Goal: Task Accomplishment & Management: Manage account settings

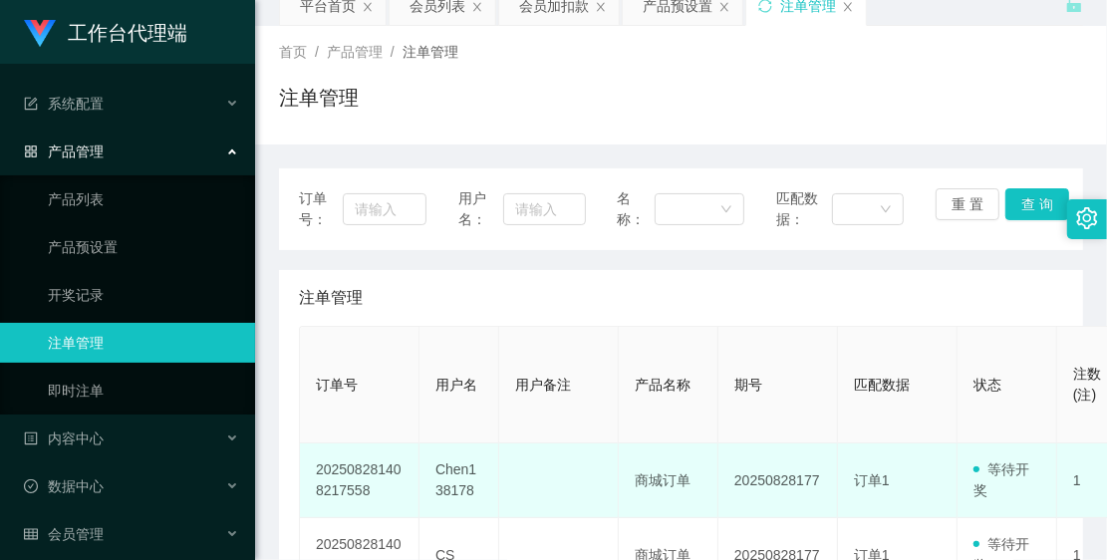
scroll to position [374, 0]
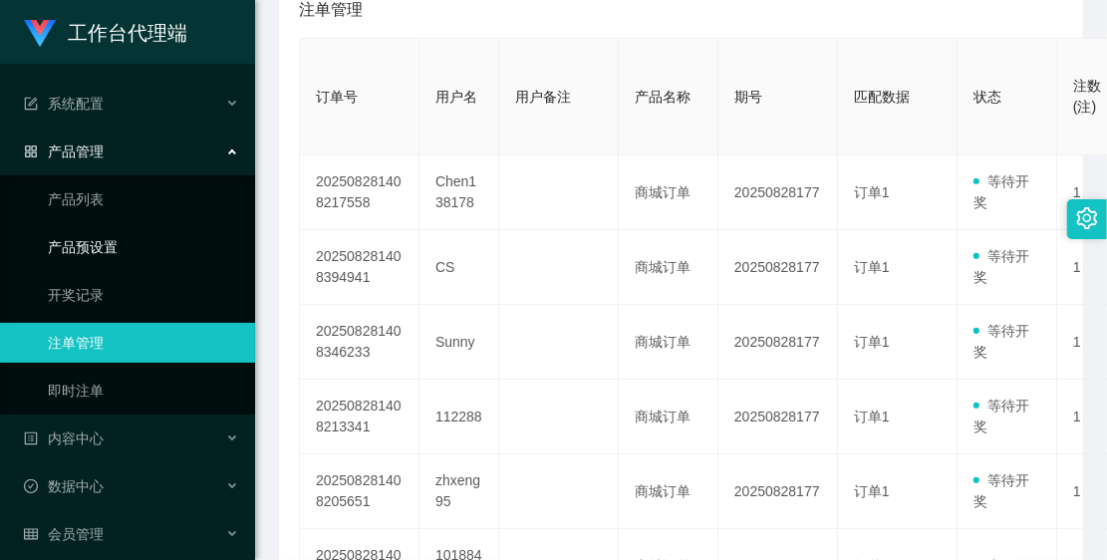
click at [135, 235] on link "产品预设置" at bounding box center [143, 247] width 191 height 40
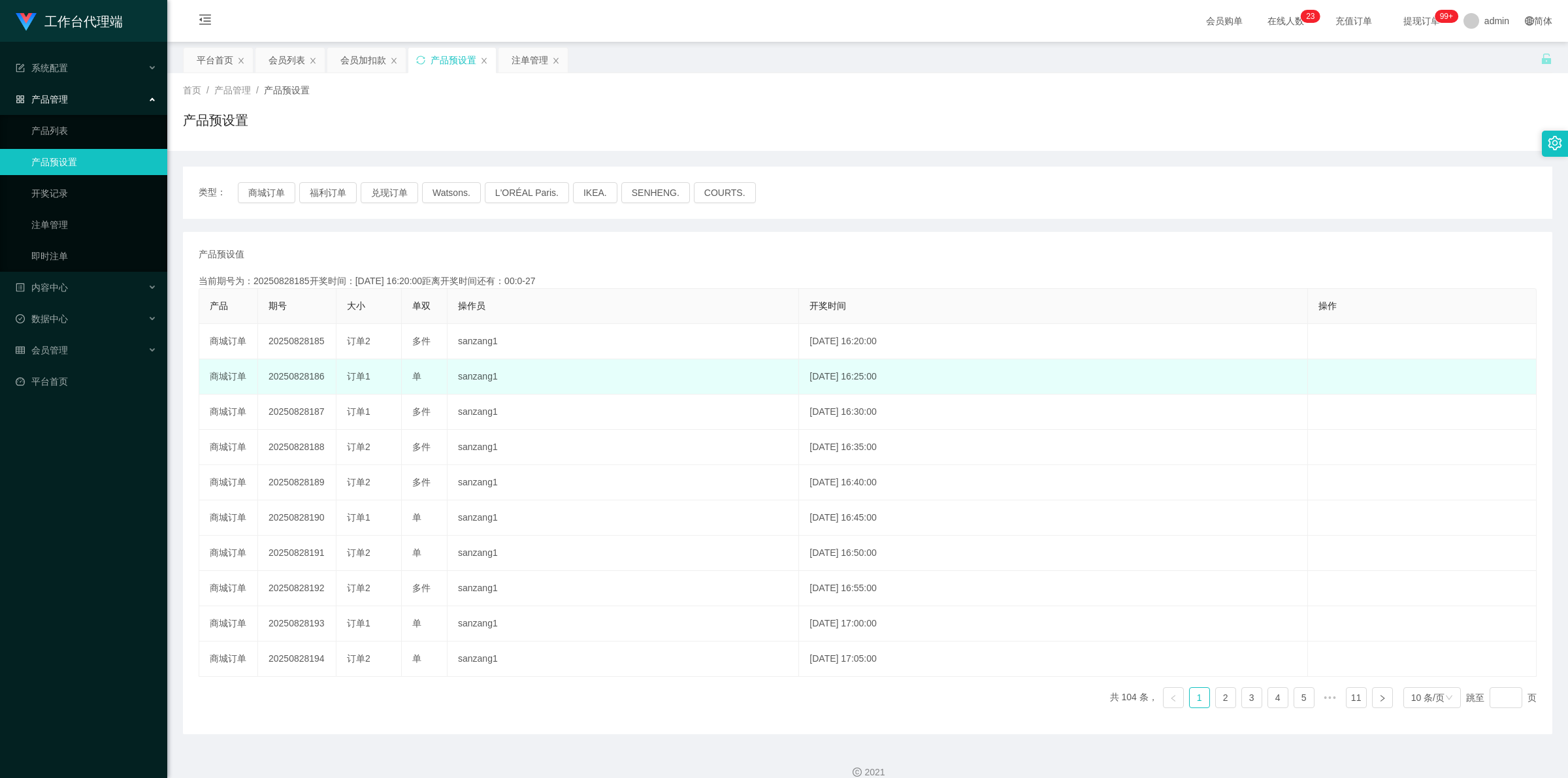
drag, startPoint x: 266, startPoint y: 367, endPoint x: 321, endPoint y: 374, distance: 55.4
click at [321, 374] on td "20250828186" at bounding box center [298, 377] width 79 height 35
copy td "20250828186"
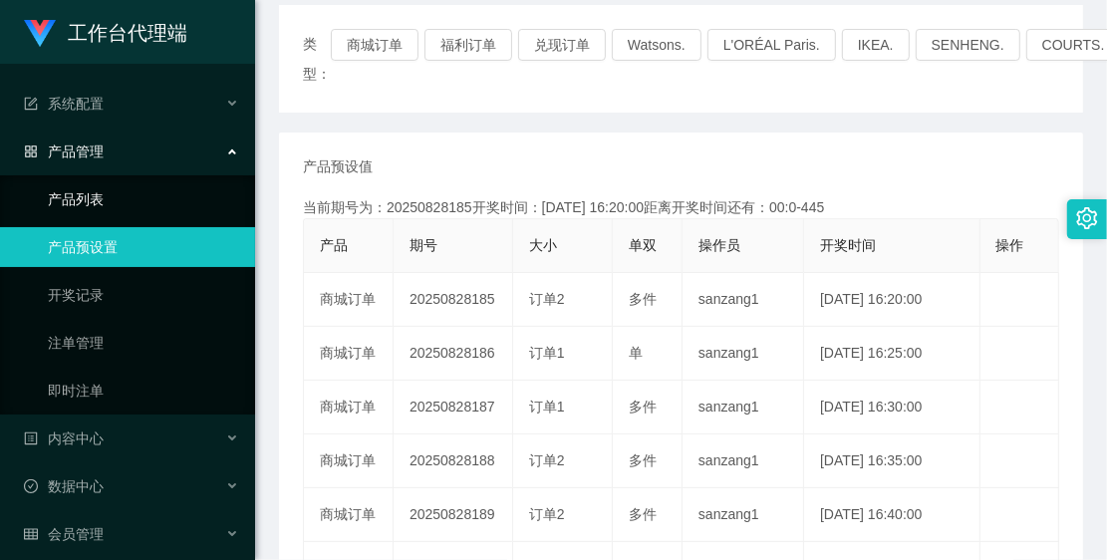
scroll to position [61, 0]
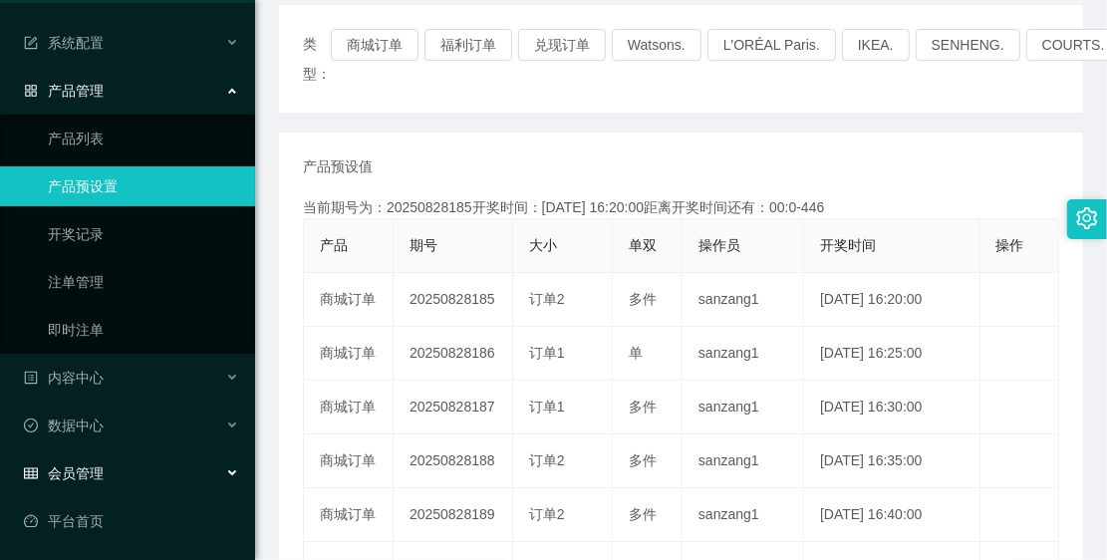
click at [113, 483] on div "会员管理" at bounding box center [127, 473] width 255 height 40
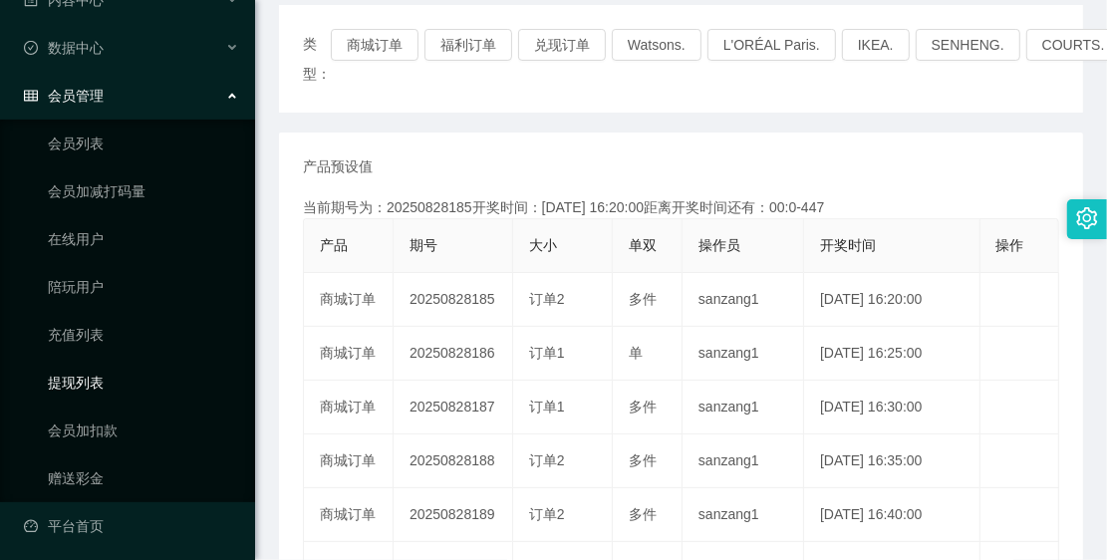
scroll to position [443, 0]
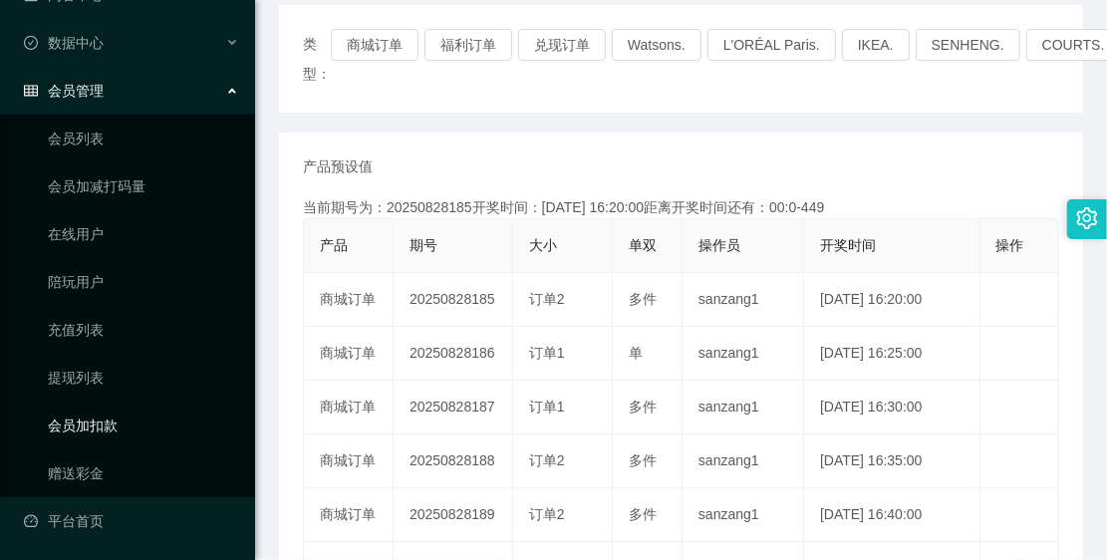
click at [113, 432] on link "会员加扣款" at bounding box center [143, 426] width 191 height 40
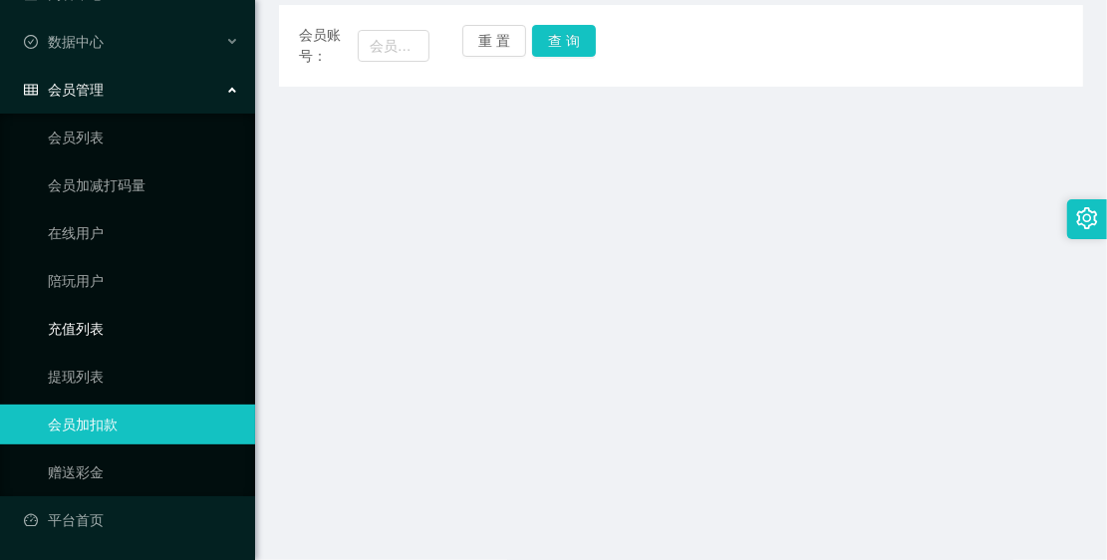
scroll to position [204, 0]
click at [405, 43] on input "text" at bounding box center [394, 46] width 72 height 32
paste input "tylow1118"
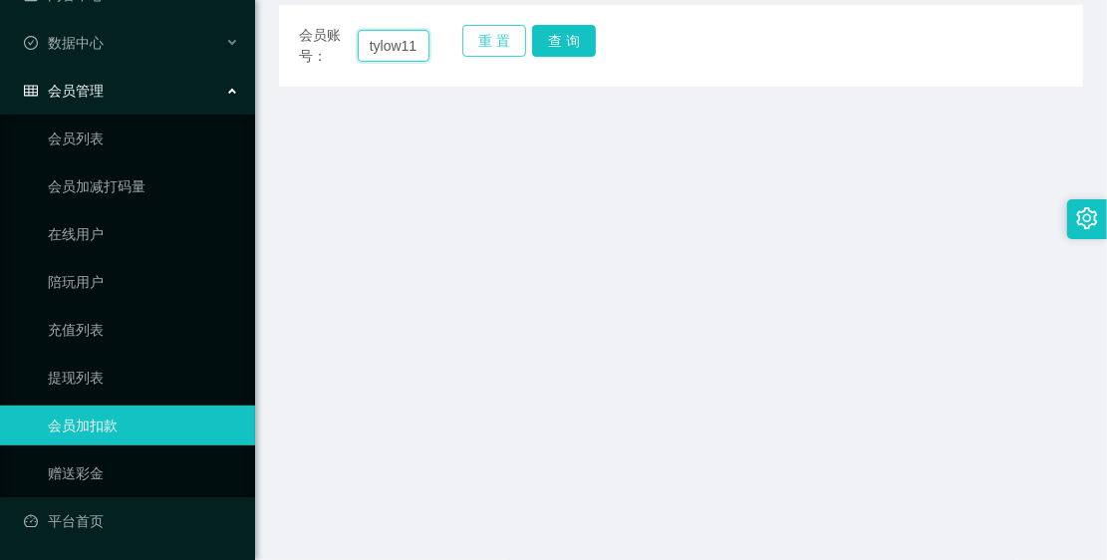
scroll to position [0, 17]
type input "tylow1118"
click at [541, 31] on button "查 询" at bounding box center [564, 41] width 64 height 32
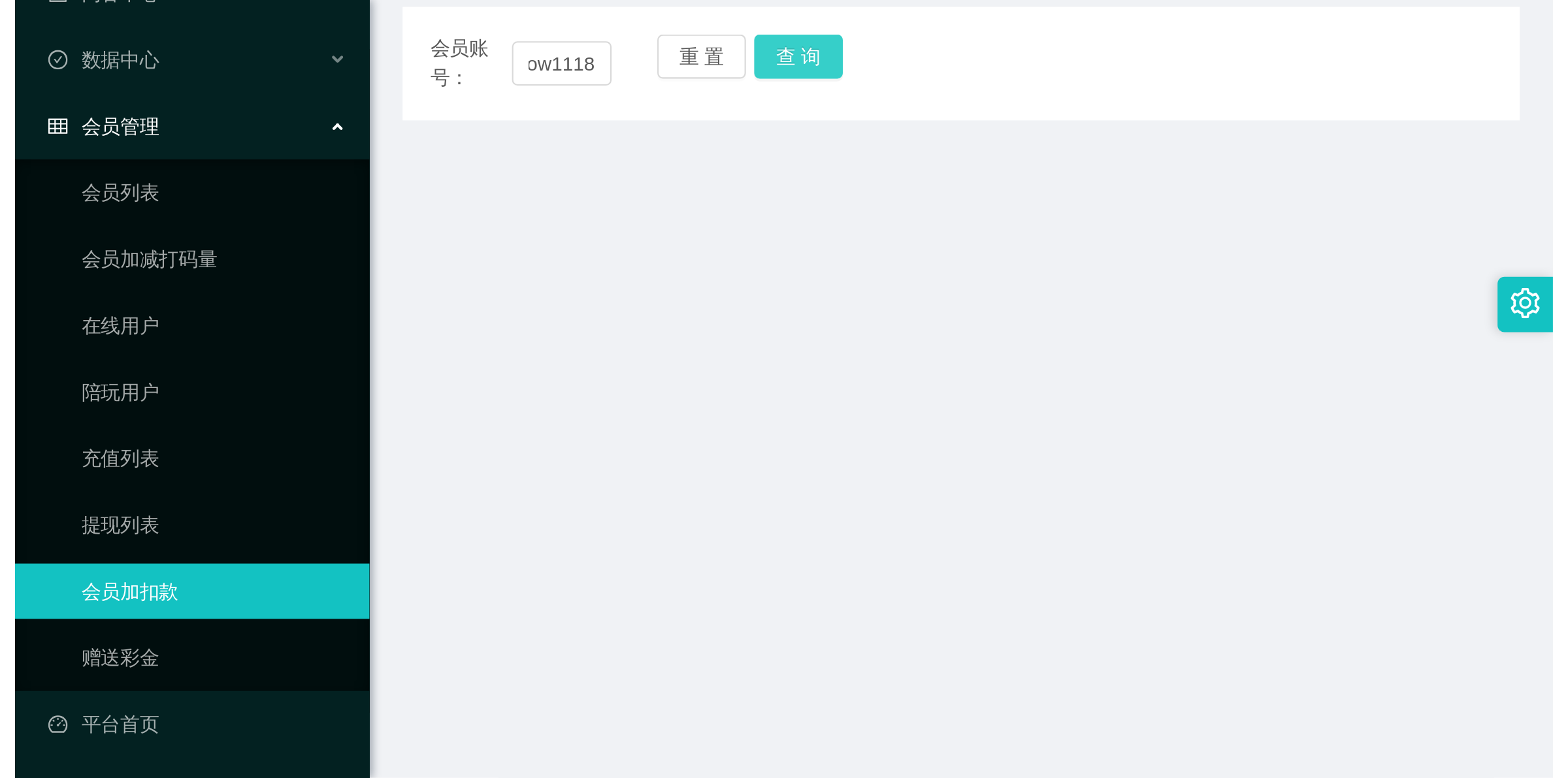
scroll to position [0, 0]
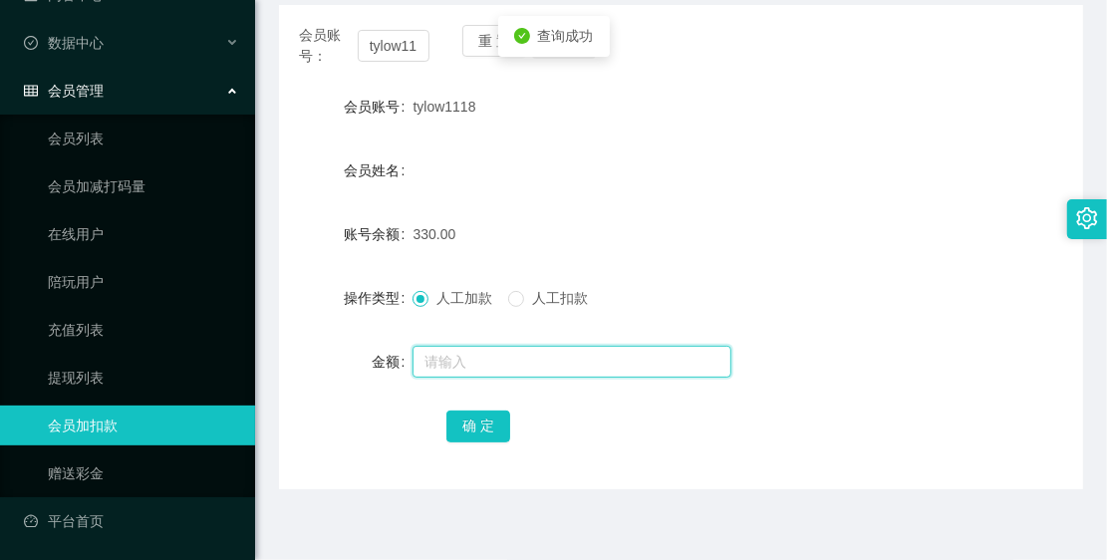
click at [474, 355] on input "text" at bounding box center [572, 362] width 319 height 32
type input "60"
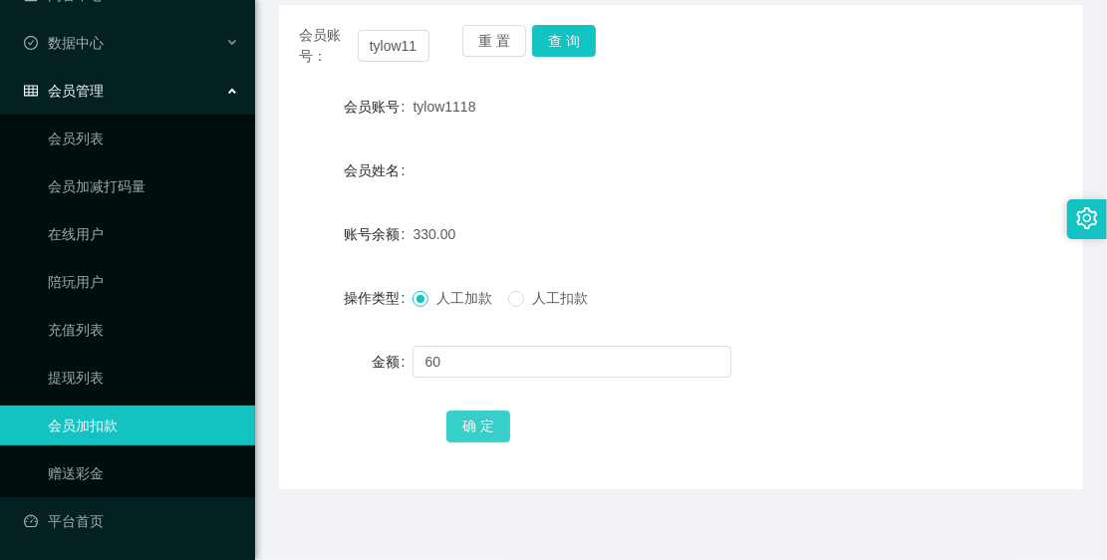
click at [479, 421] on button "确 定" at bounding box center [478, 427] width 64 height 32
click at [161, 151] on link "会员列表" at bounding box center [143, 139] width 191 height 40
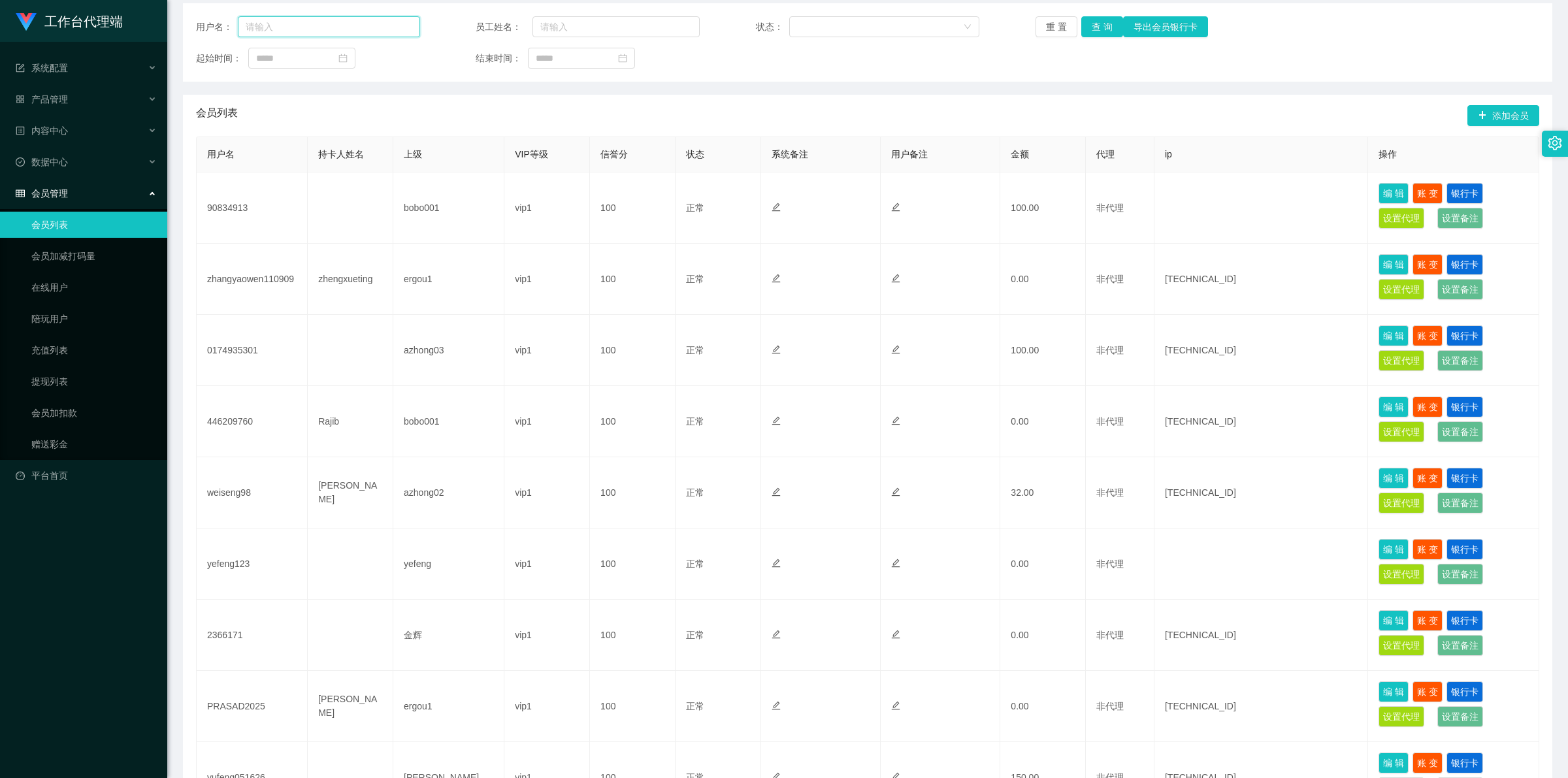
click at [304, 31] on input "text" at bounding box center [329, 27] width 182 height 21
paste input "收款人姓名（需与IC一致）： 开户银行名称： PayNow / 银行账户号码： 恭喜您订单已完成，请提供您的收款账户回款S$"
type input "收款人姓名（需与IC一致）： 开户银行名称： PayNow / 银行账户号码： 恭喜您订单已完成，请提供您的收款账户回款S$"
click at [101, 406] on link "会员加扣款" at bounding box center [94, 413] width 125 height 26
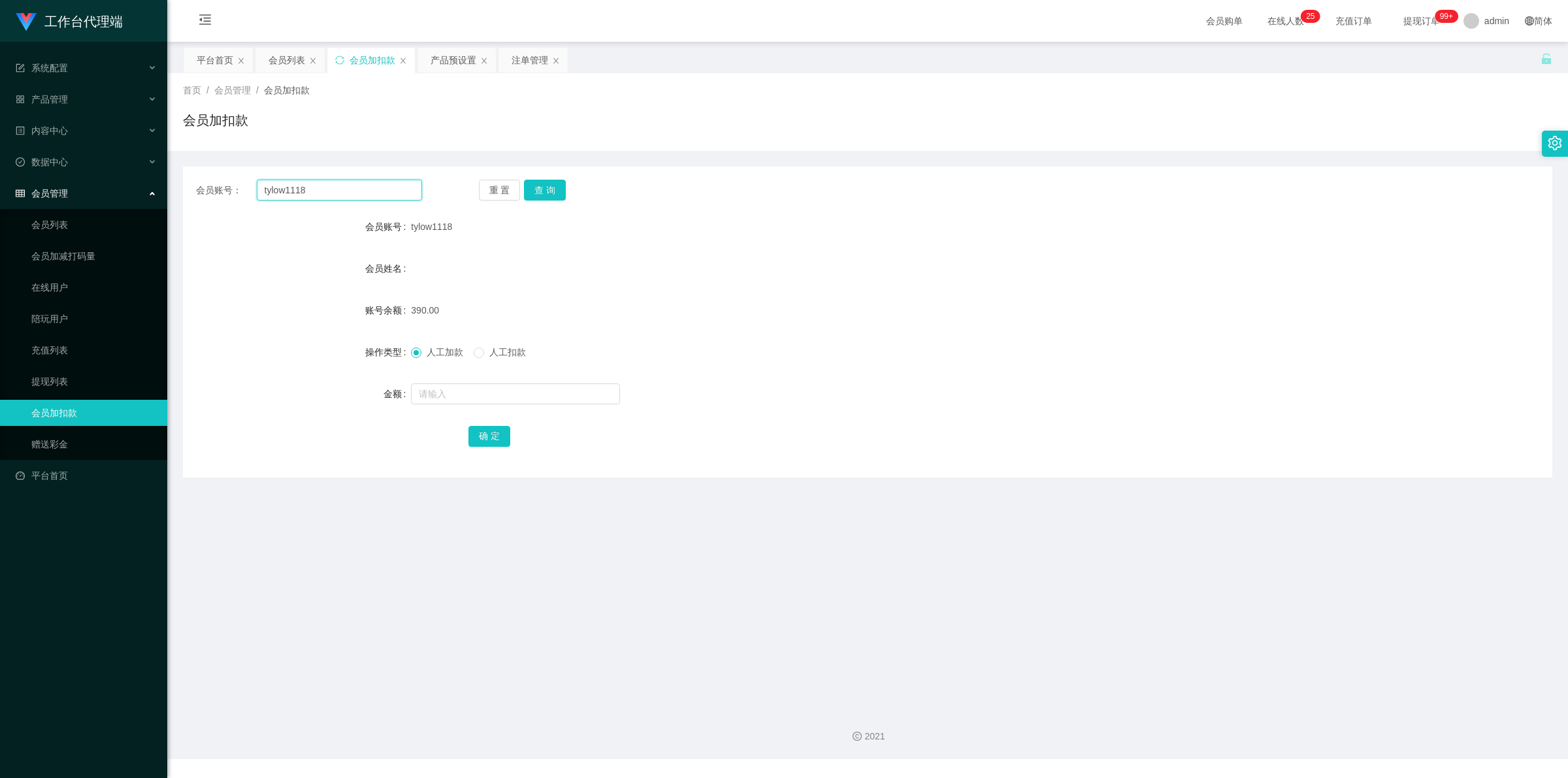
drag, startPoint x: 359, startPoint y: 193, endPoint x: 263, endPoint y: 193, distance: 96.0
click at [263, 193] on input "tylow1118" at bounding box center [340, 190] width 165 height 21
drag, startPoint x: 71, startPoint y: 187, endPoint x: 81, endPoint y: 161, distance: 27.9
click at [71, 187] on div "会员管理" at bounding box center [83, 193] width 167 height 26
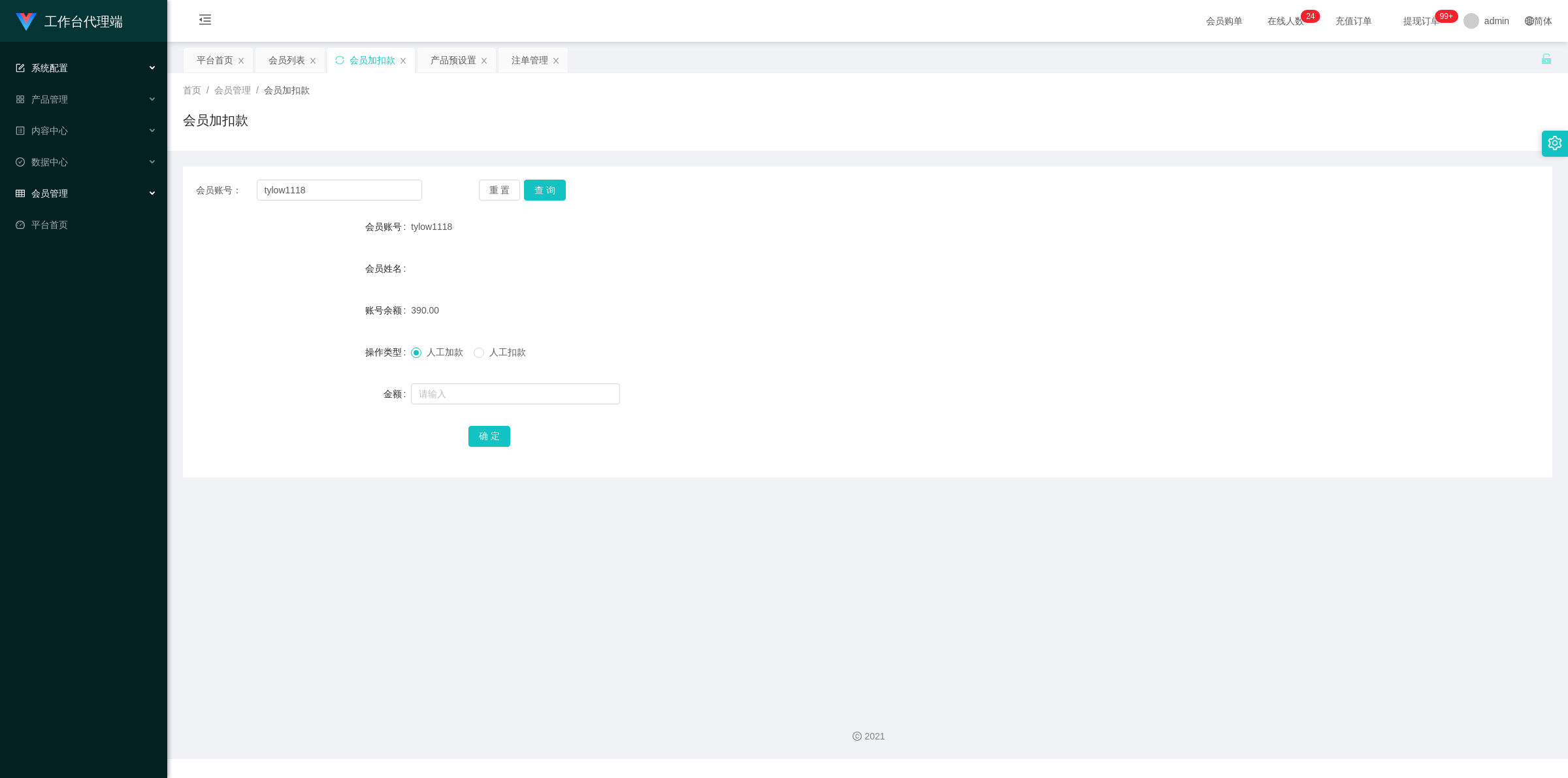
click at [94, 59] on div "系统配置" at bounding box center [83, 68] width 167 height 26
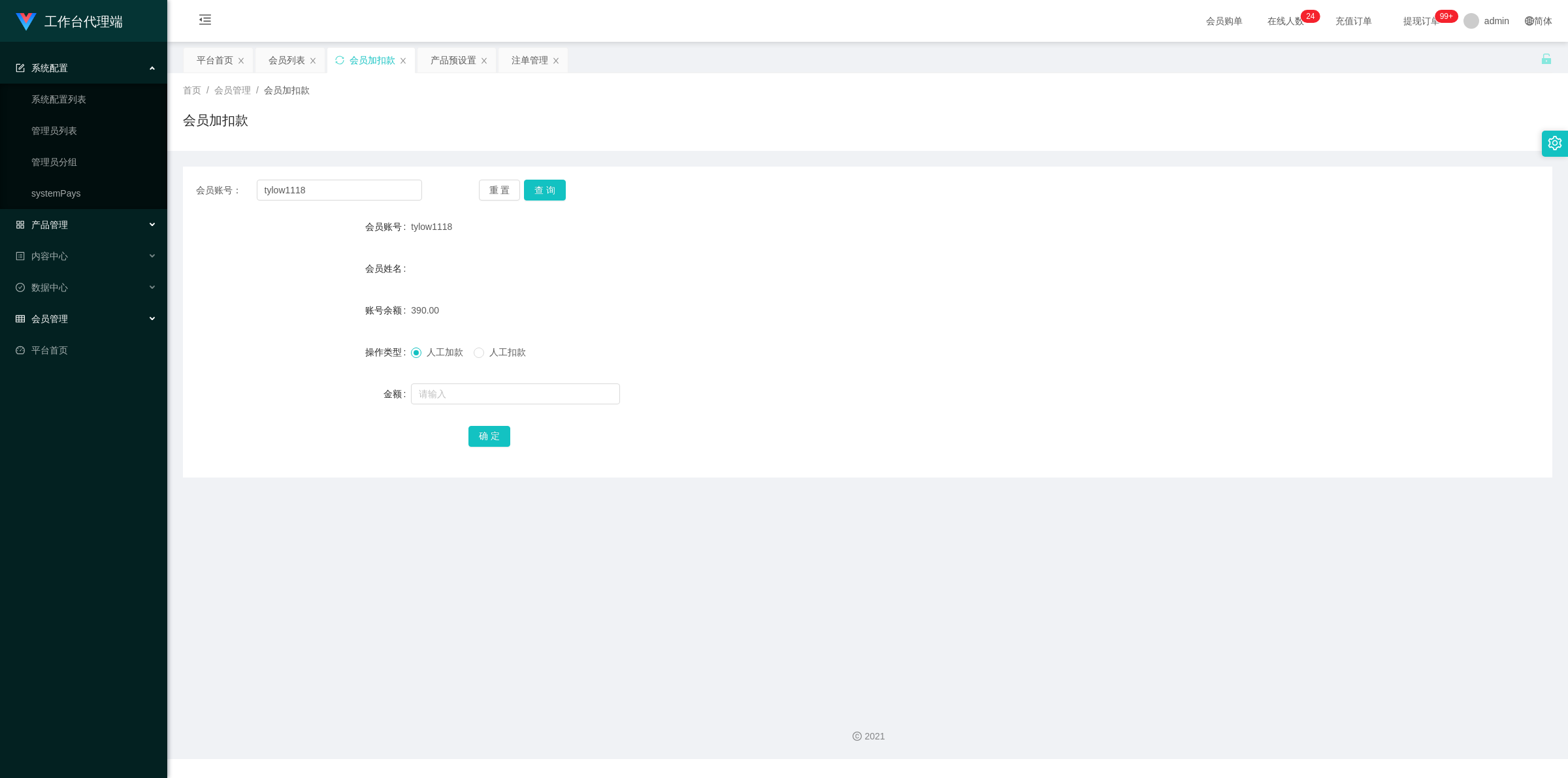
click at [66, 223] on span "产品管理" at bounding box center [42, 225] width 52 height 10
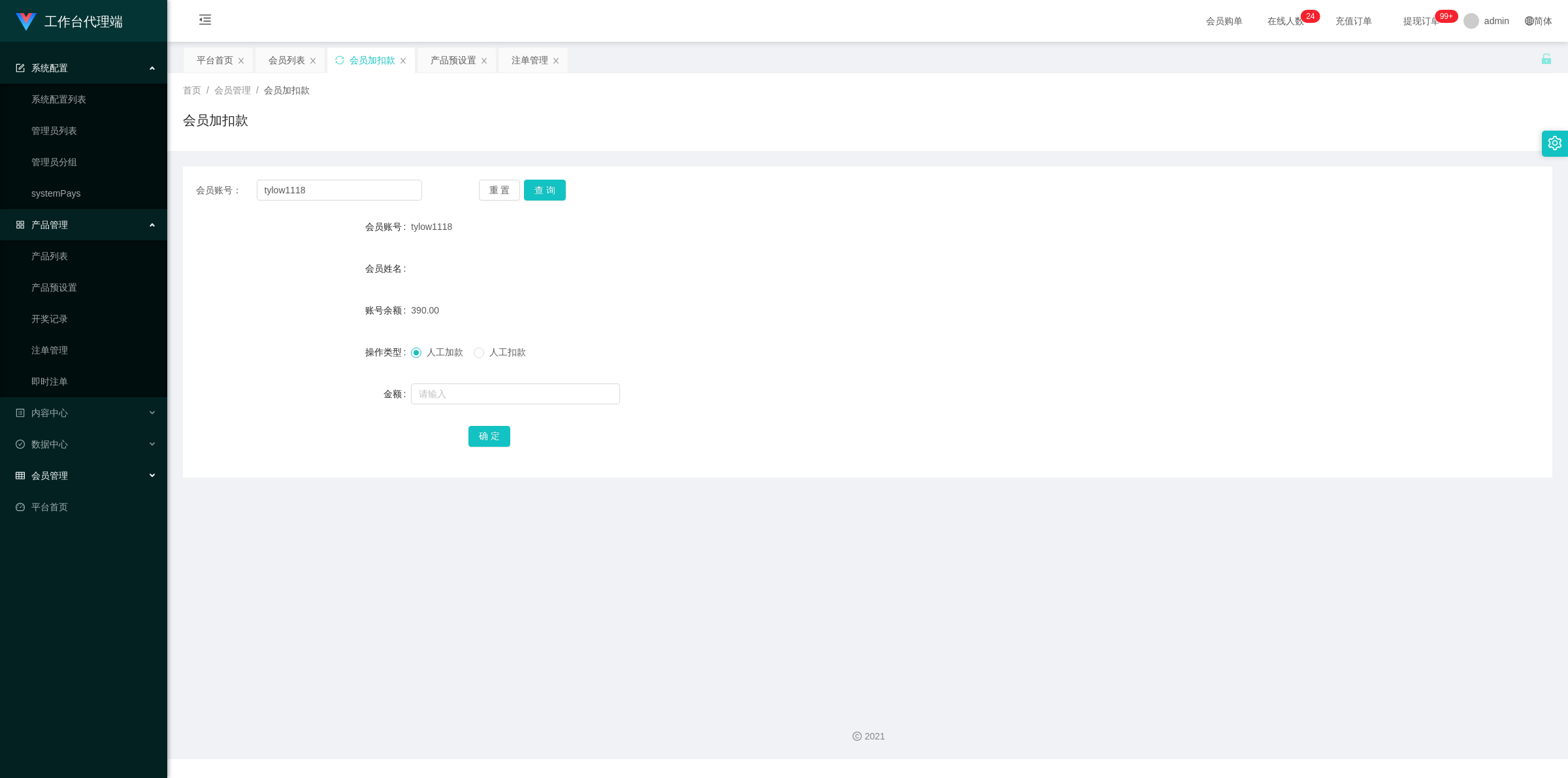
click at [93, 62] on div "系统配置" at bounding box center [83, 68] width 167 height 26
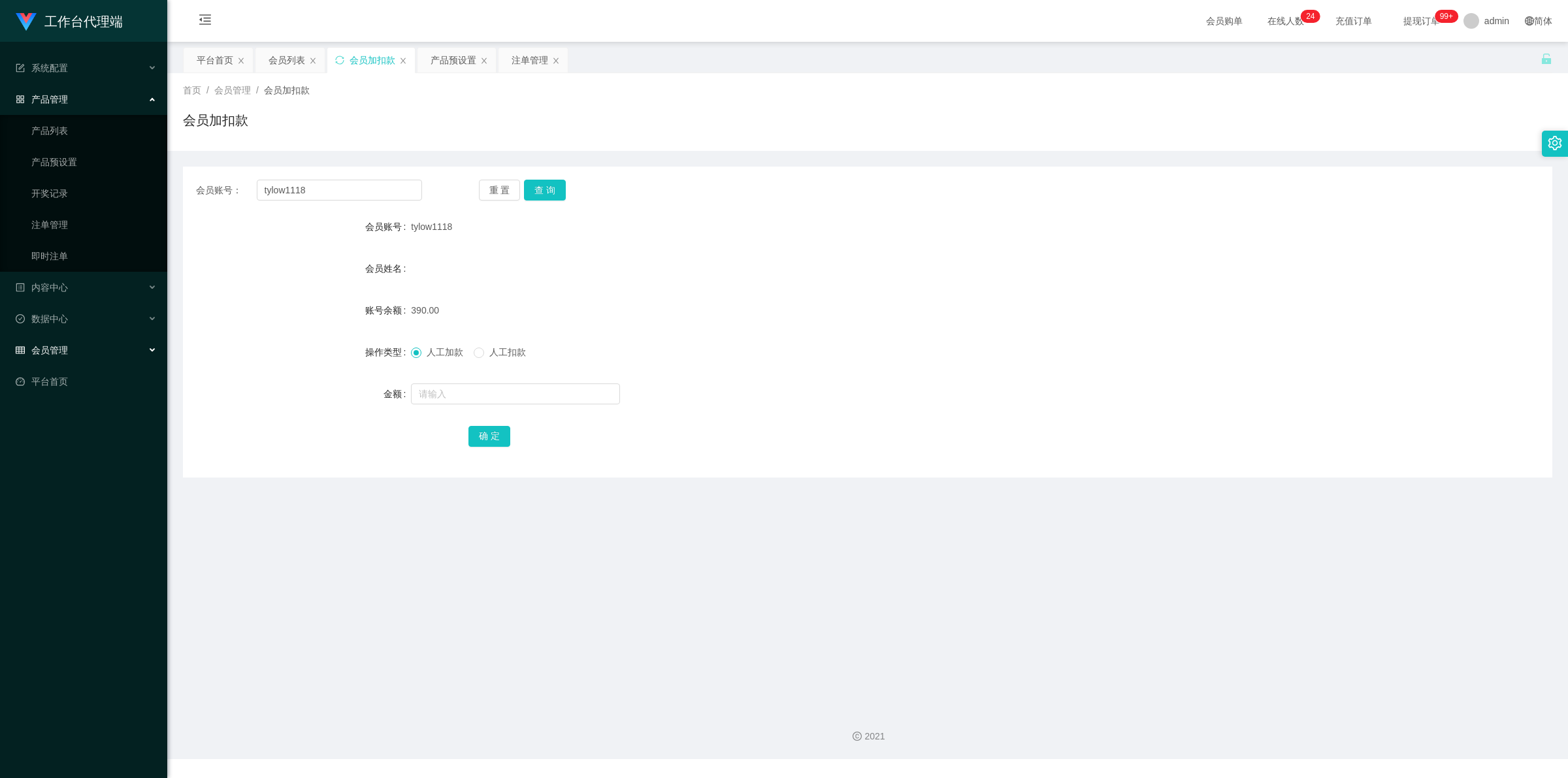
click at [73, 351] on div "会员管理" at bounding box center [83, 350] width 167 height 26
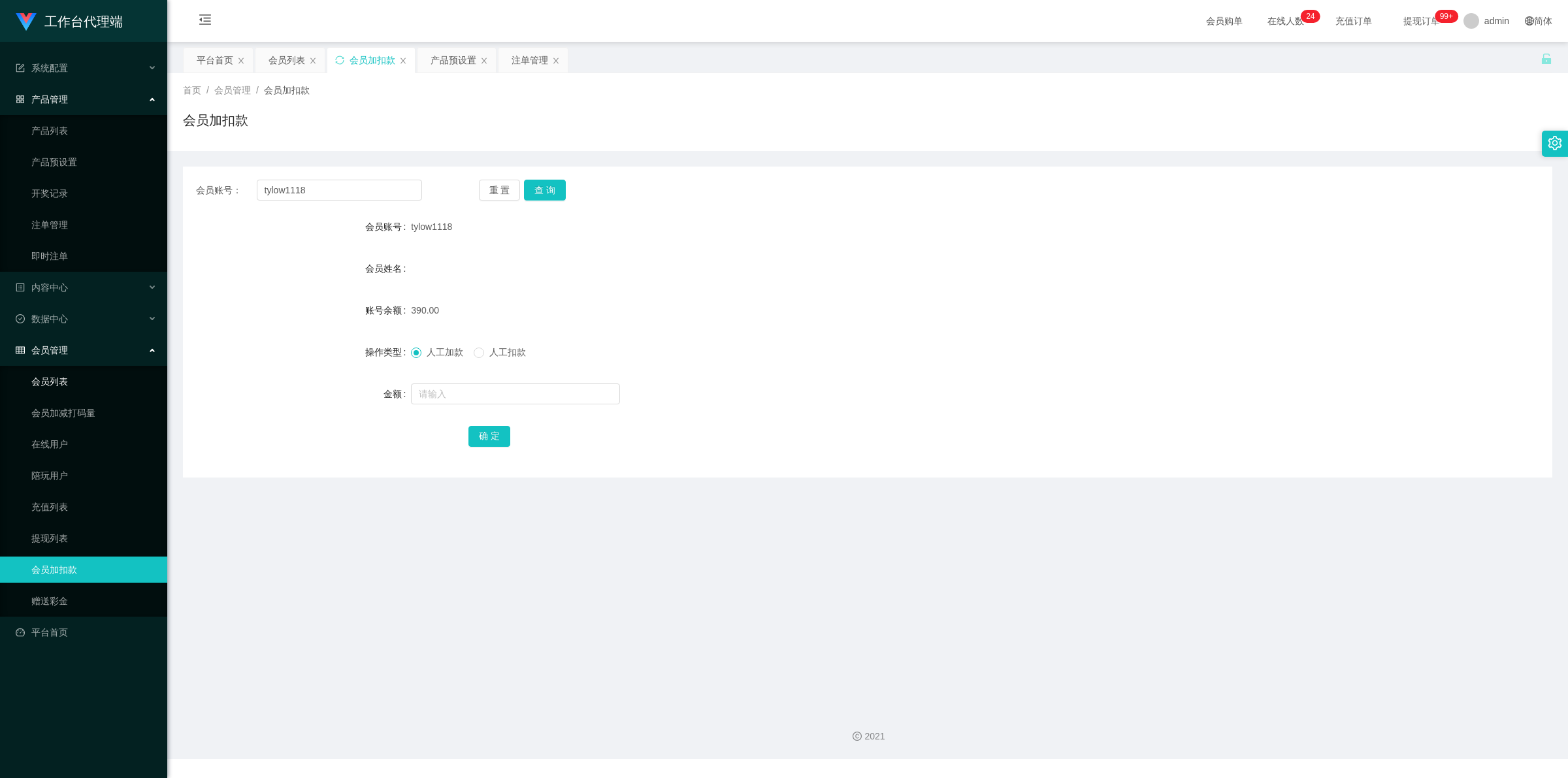
click at [81, 381] on link "会员列表" at bounding box center [94, 381] width 125 height 26
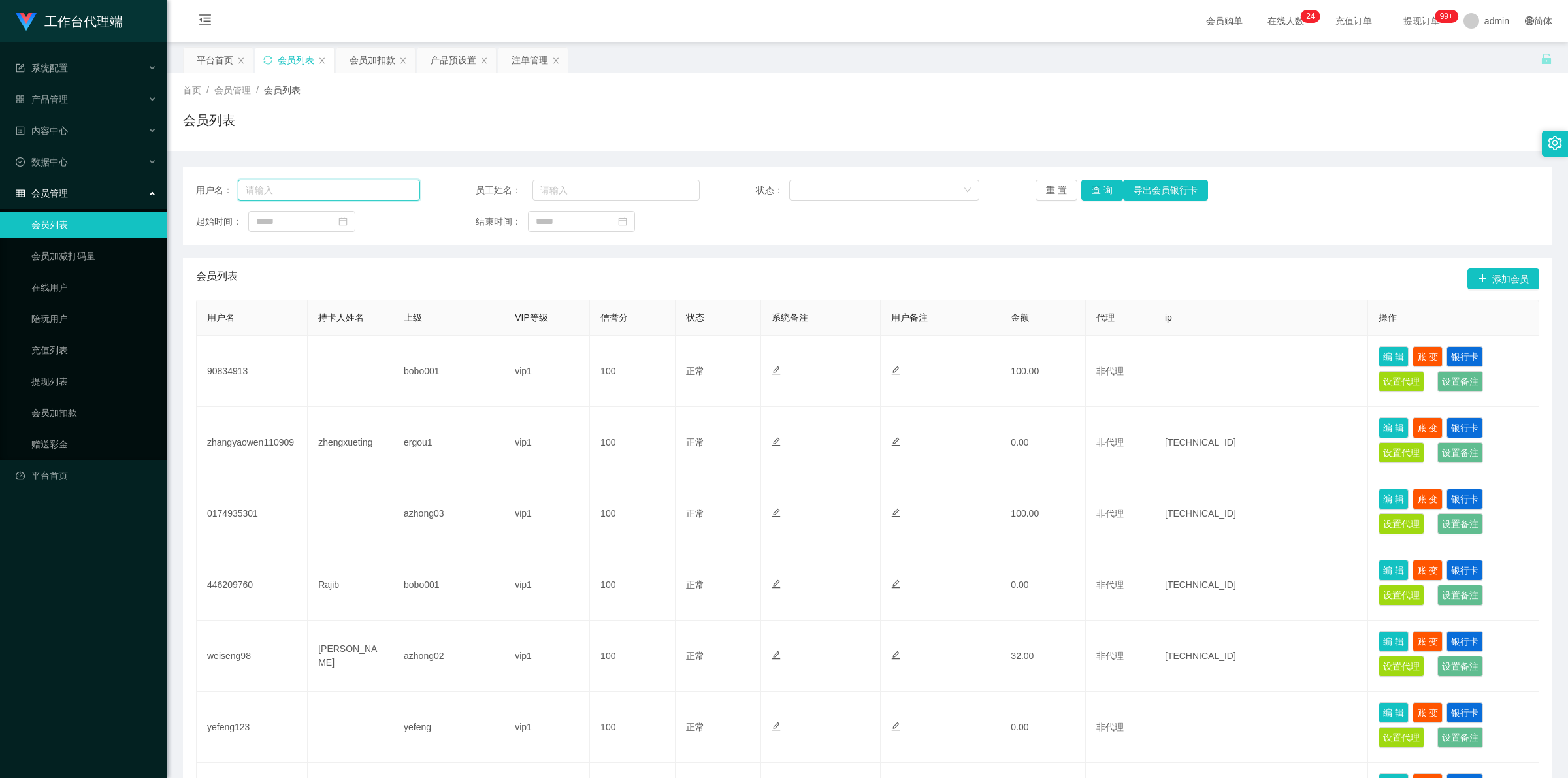
click at [305, 189] on input "text" at bounding box center [329, 190] width 182 height 21
paste input "tylow1118"
click at [1088, 185] on button "查 询" at bounding box center [1102, 190] width 42 height 21
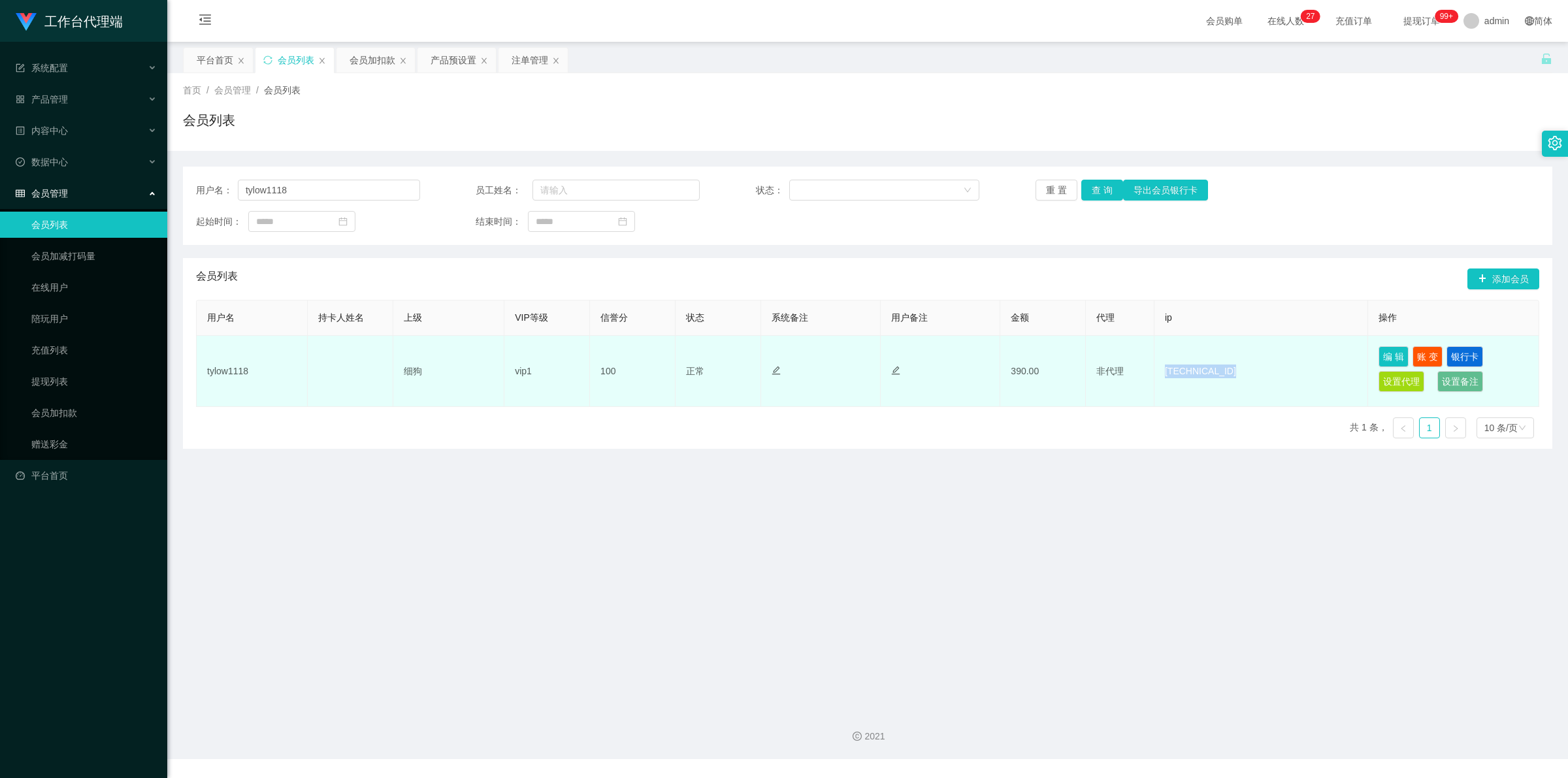
drag, startPoint x: 1160, startPoint y: 368, endPoint x: 1222, endPoint y: 366, distance: 62.0
click at [1222, 366] on td "[TECHNICAL_ID]" at bounding box center [1261, 371] width 214 height 71
copy td "[TECHNICAL_ID]"
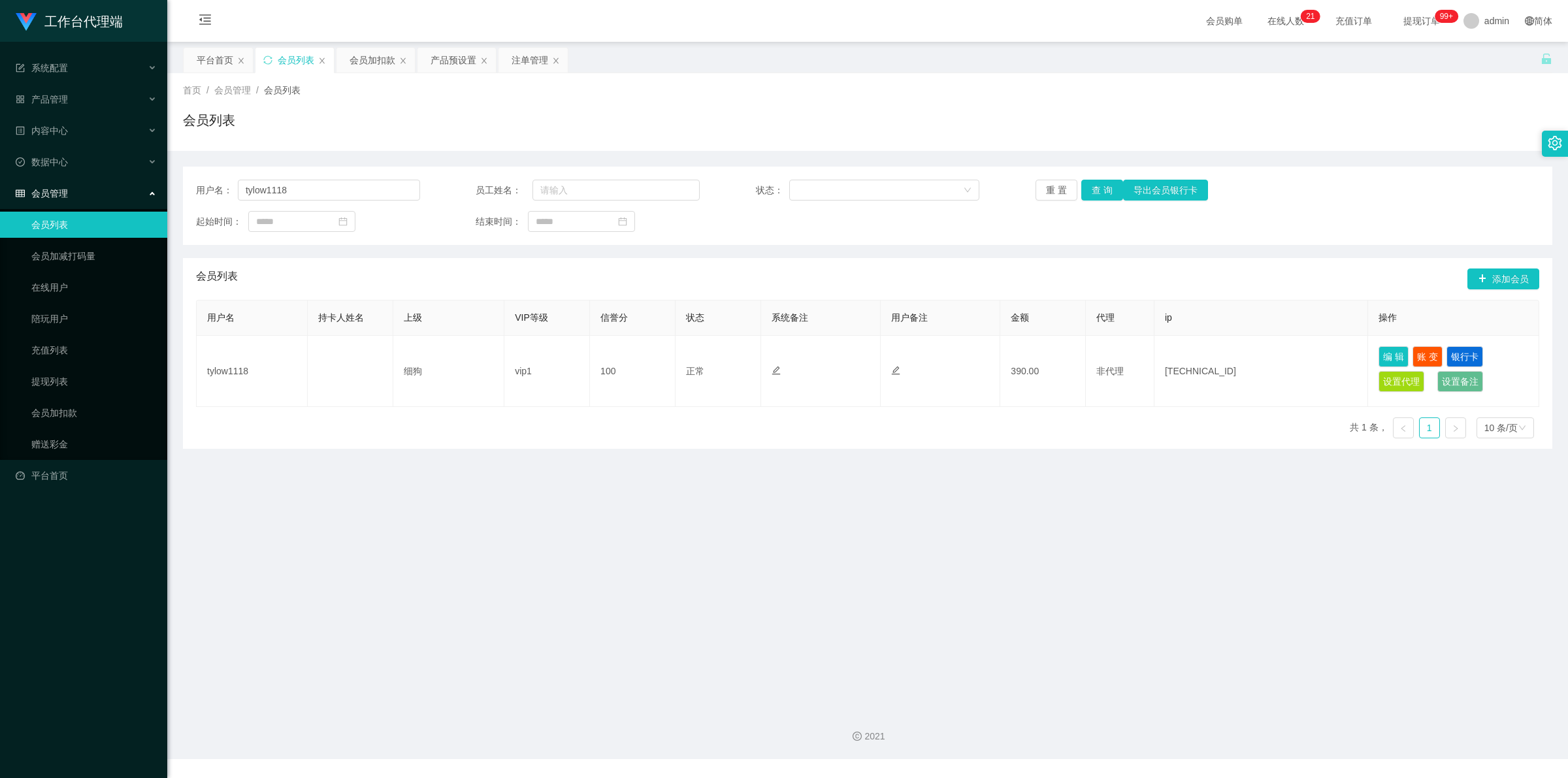
click at [760, 504] on main "关闭左侧 关闭右侧 关闭其它 刷新页面 平台首页 会员列表 会员加扣款 产品预设置 注单管理 首页 / 会员管理 / 会员列表 / 会员列表 用户名： tyl…" at bounding box center [867, 370] width 1401 height 657
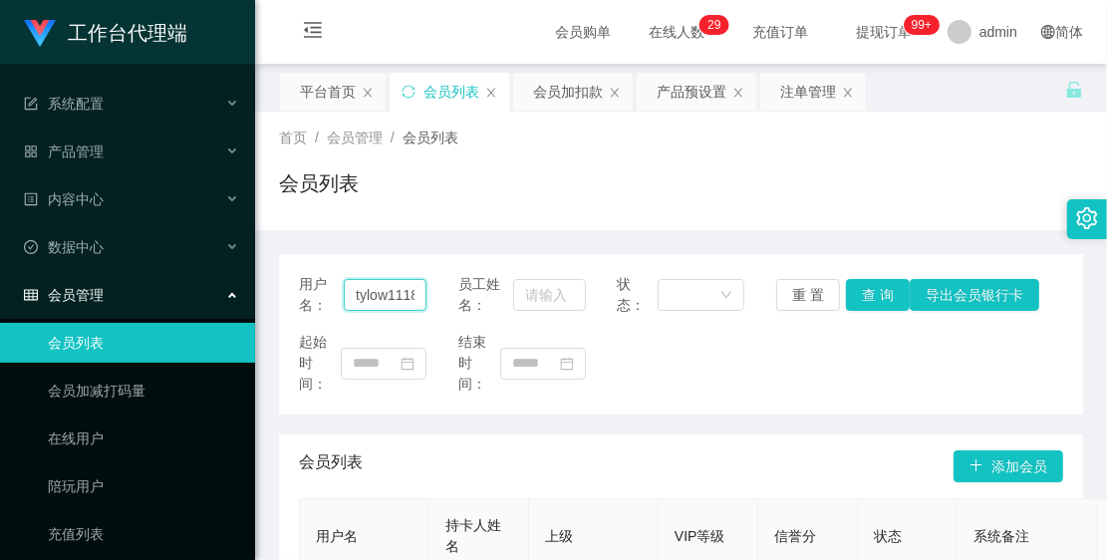
drag, startPoint x: 407, startPoint y: 286, endPoint x: 376, endPoint y: 294, distance: 31.9
click at [376, 294] on input "tylow1118" at bounding box center [385, 295] width 83 height 32
drag, startPoint x: 356, startPoint y: 292, endPoint x: 424, endPoint y: 310, distance: 70.1
click at [424, 310] on div "用户名： tylow1118" at bounding box center [363, 295] width 128 height 42
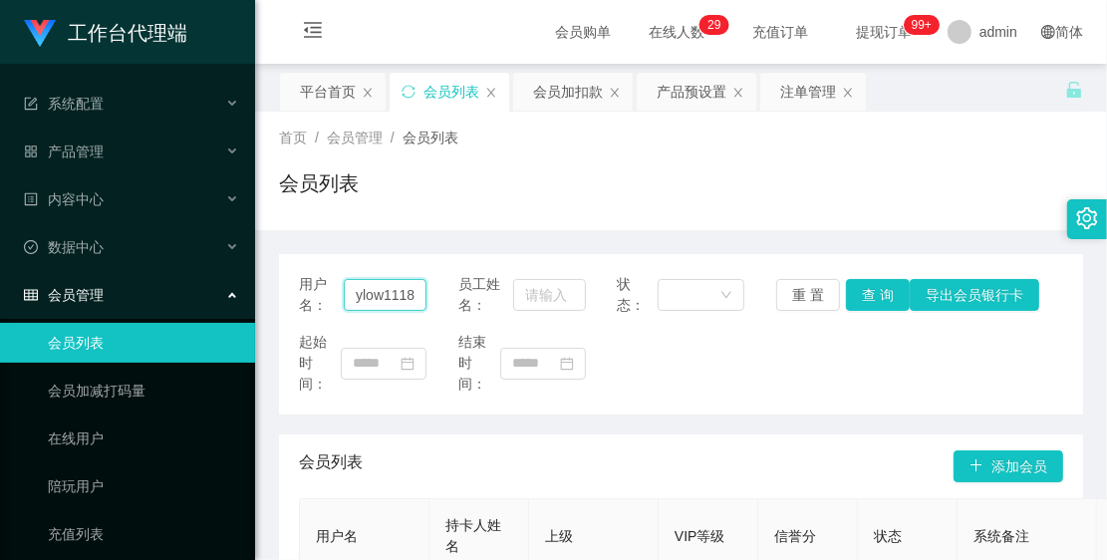
paste input "Juslin 123"
click at [857, 284] on button "查 询" at bounding box center [878, 295] width 64 height 32
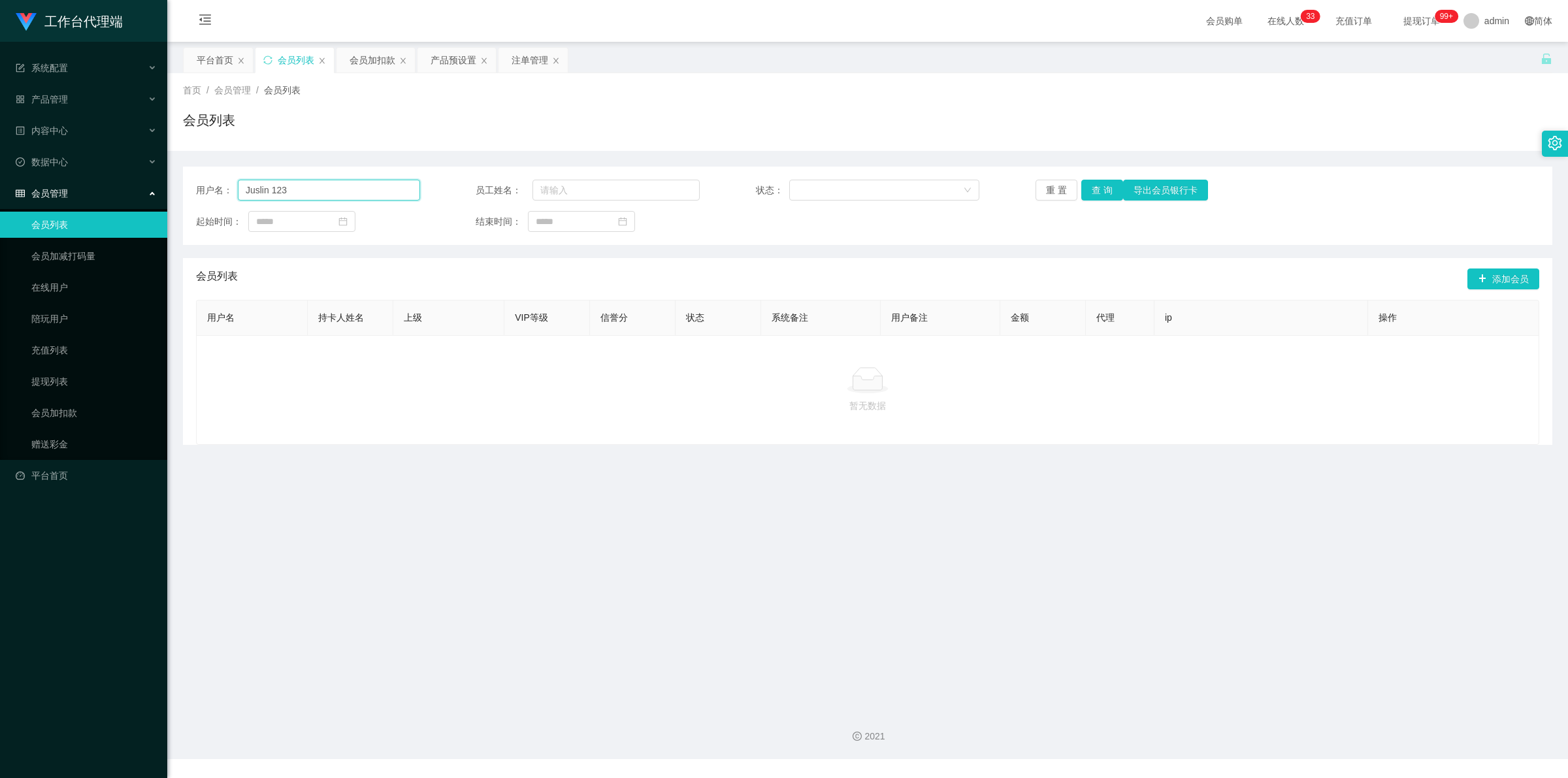
click at [273, 189] on input "Juslin 123" at bounding box center [329, 190] width 182 height 21
click at [269, 189] on input "Juslin 123" at bounding box center [329, 190] width 182 height 21
click at [269, 189] on input "Juslin 123" at bounding box center [329, 190] width 182 height 21
type input "Juslin123"
click at [1086, 188] on button "查 询" at bounding box center [1102, 190] width 42 height 21
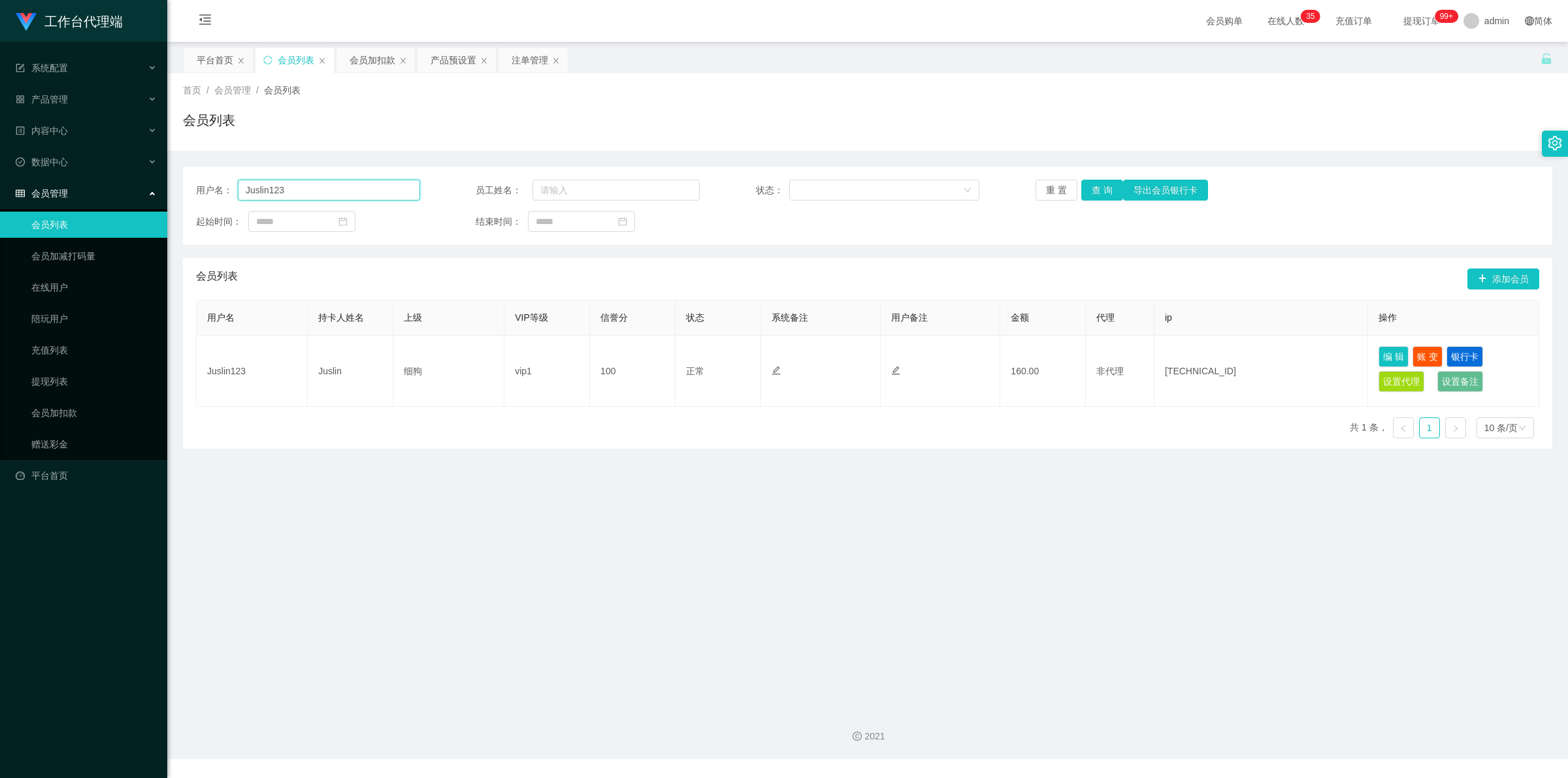
drag, startPoint x: 283, startPoint y: 194, endPoint x: 191, endPoint y: 187, distance: 92.3
click at [191, 187] on div "用户名： Juslin123 员工姓名： 状态： 重 置 查 询 导出会员银行卡 起始时间： 结束时间：" at bounding box center [867, 206] width 1369 height 79
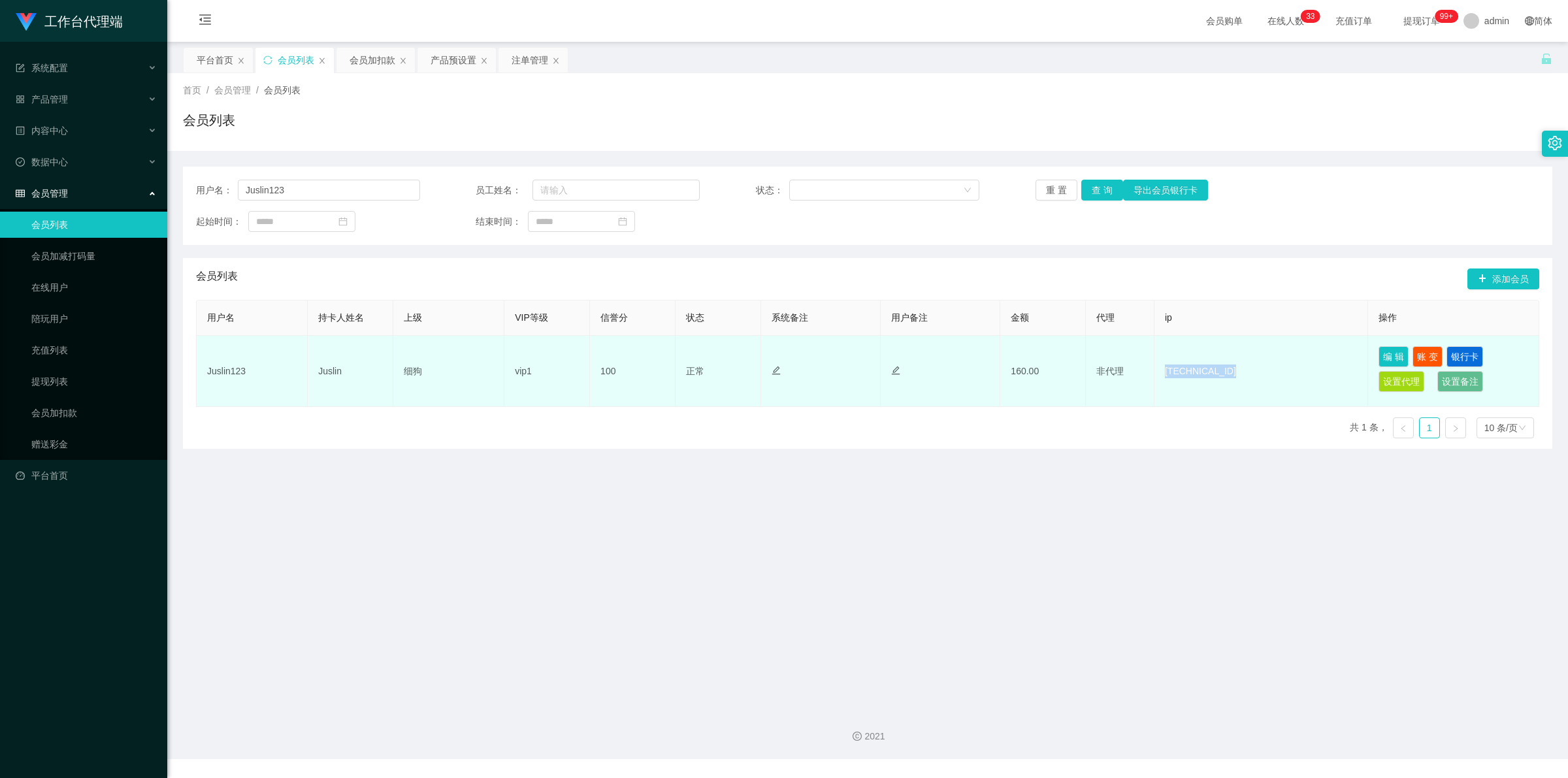
drag, startPoint x: 1160, startPoint y: 366, endPoint x: 1232, endPoint y: 370, distance: 72.1
click at [1232, 370] on td "[TECHNICAL_ID]" at bounding box center [1261, 371] width 214 height 71
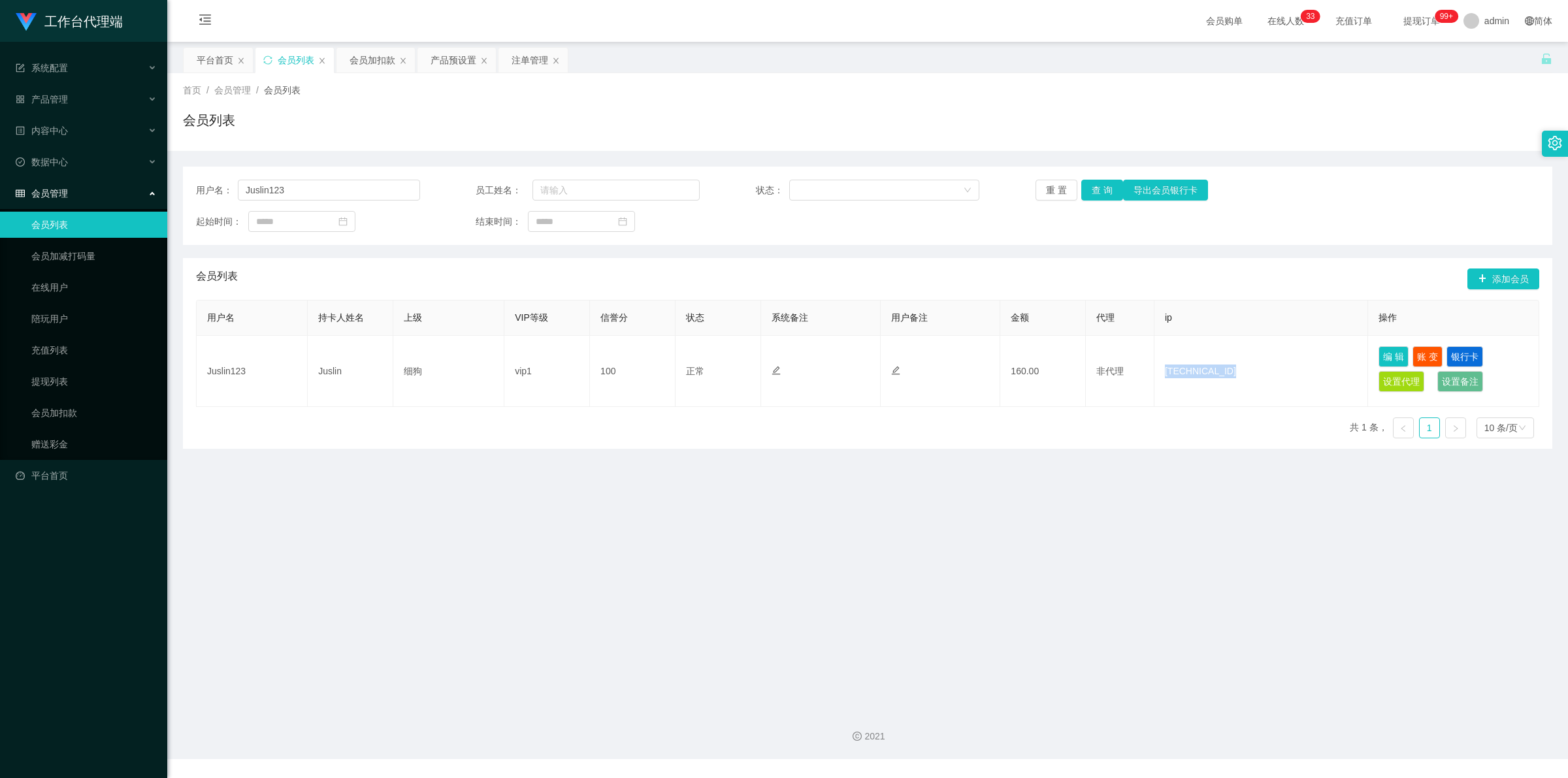
copy td "[TECHNICAL_ID]"
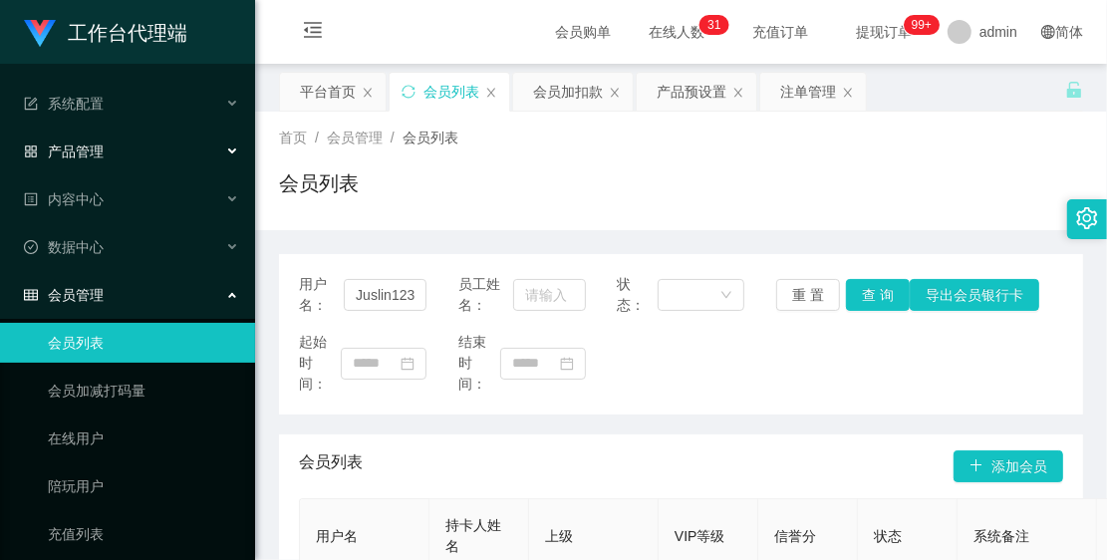
click at [141, 150] on div "产品管理" at bounding box center [127, 152] width 255 height 40
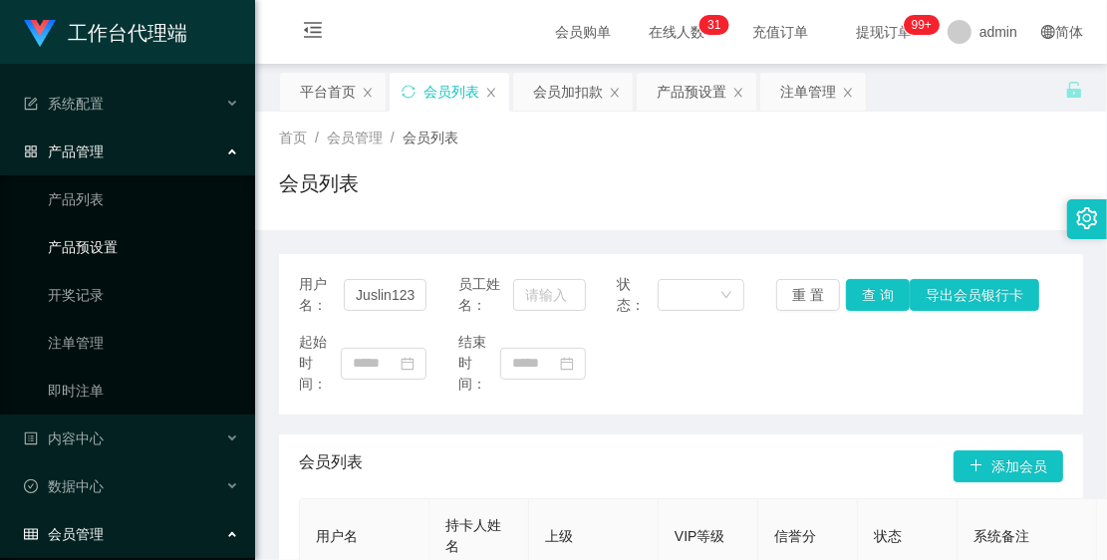
click at [142, 227] on link "产品预设置" at bounding box center [143, 247] width 191 height 40
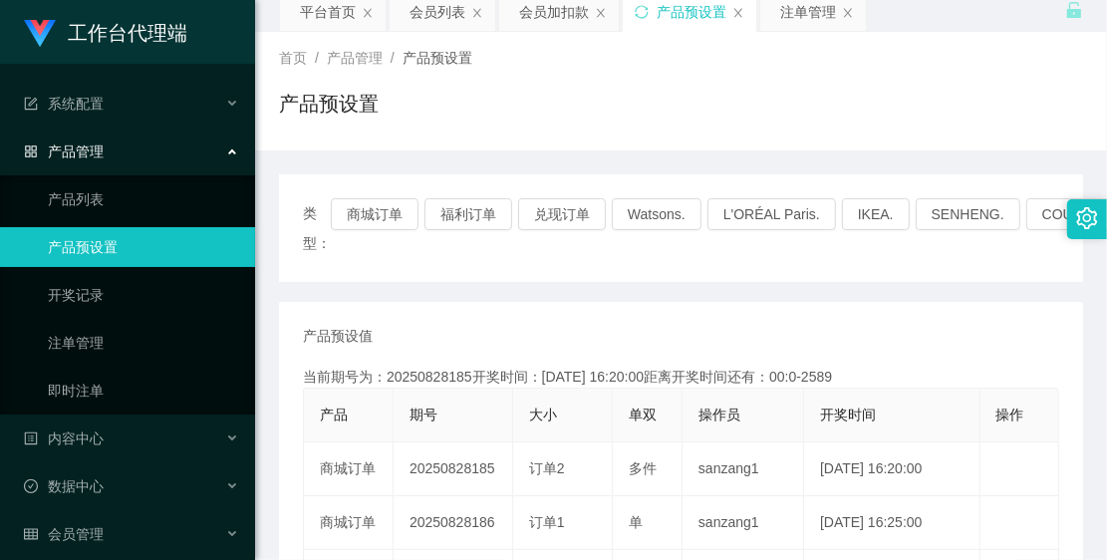
scroll to position [125, 0]
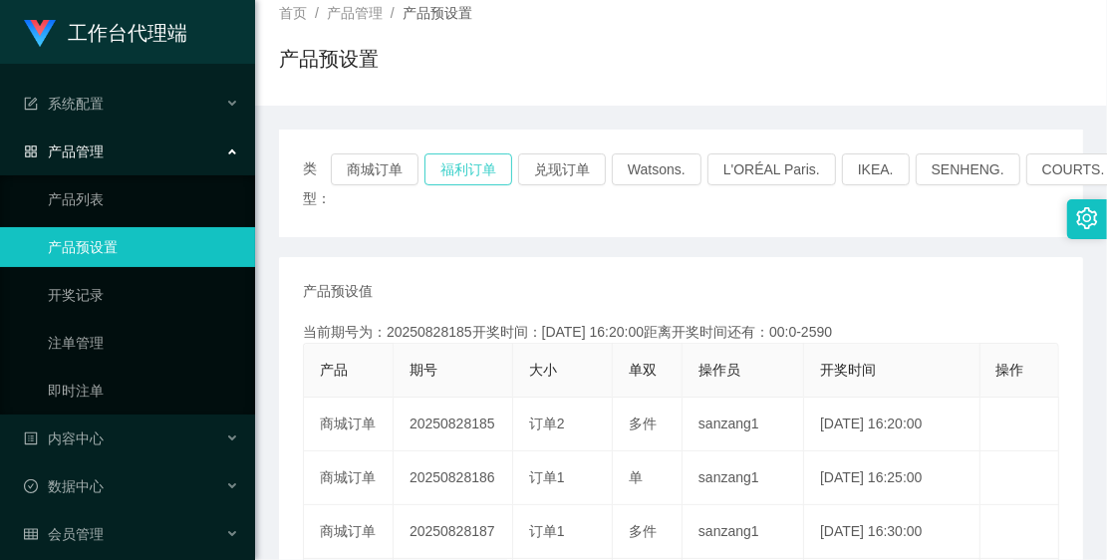
click at [456, 171] on button "福利订单" at bounding box center [469, 169] width 88 height 32
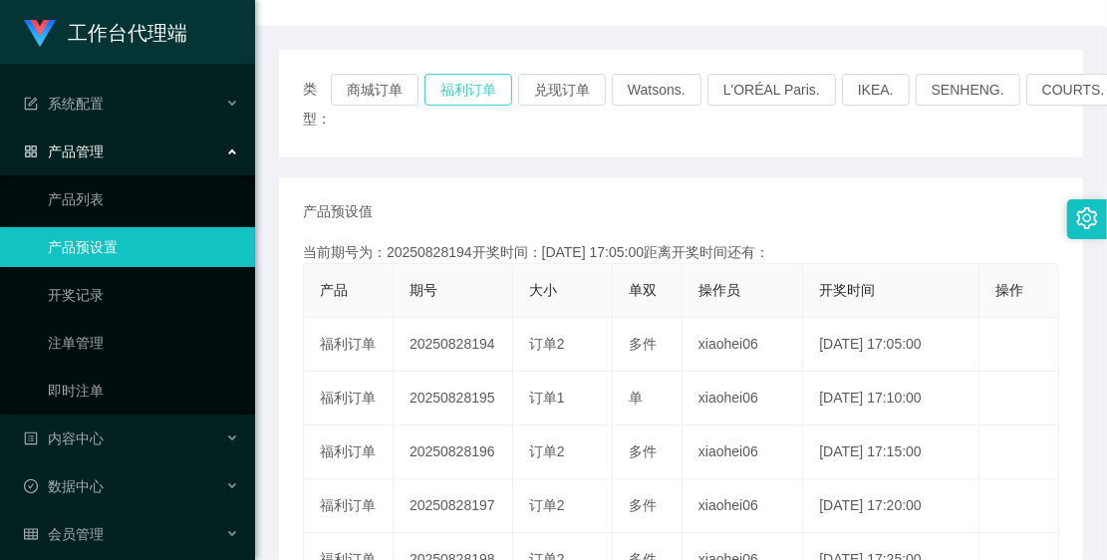
scroll to position [249, 0]
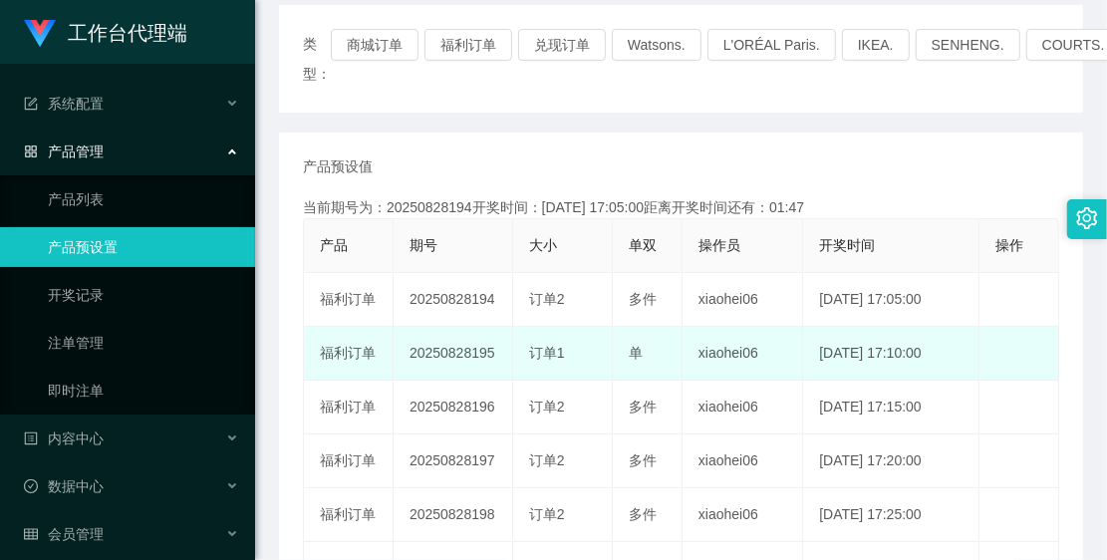
drag, startPoint x: 405, startPoint y: 349, endPoint x: 491, endPoint y: 351, distance: 86.7
click at [491, 351] on td "20250828195" at bounding box center [454, 354] width 120 height 54
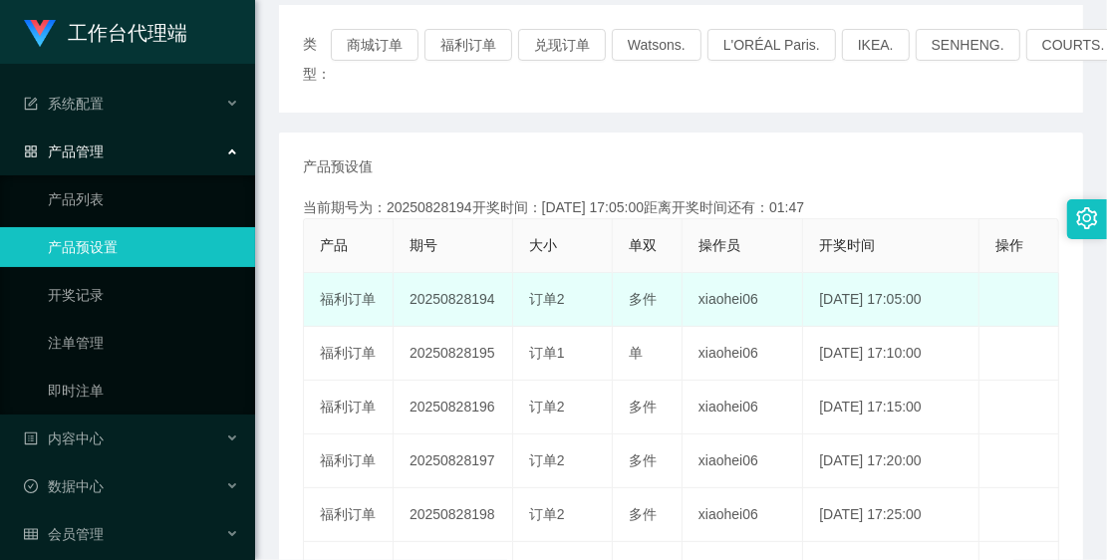
copy td "20250828195"
